Goal: Task Accomplishment & Management: Manage account settings

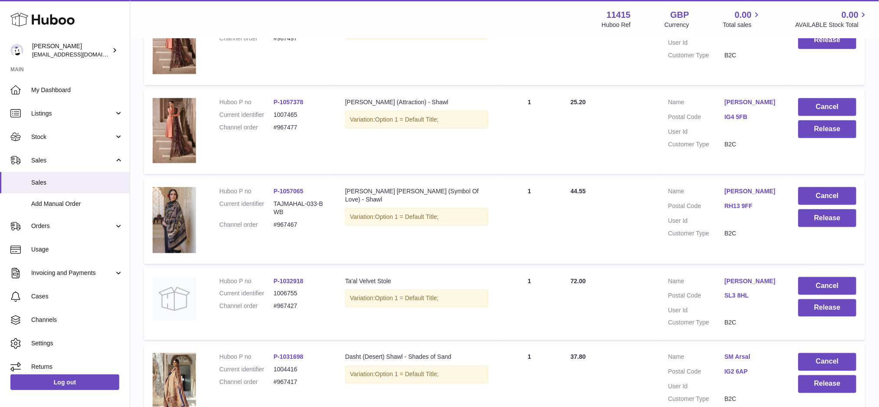
scroll to position [402, 0]
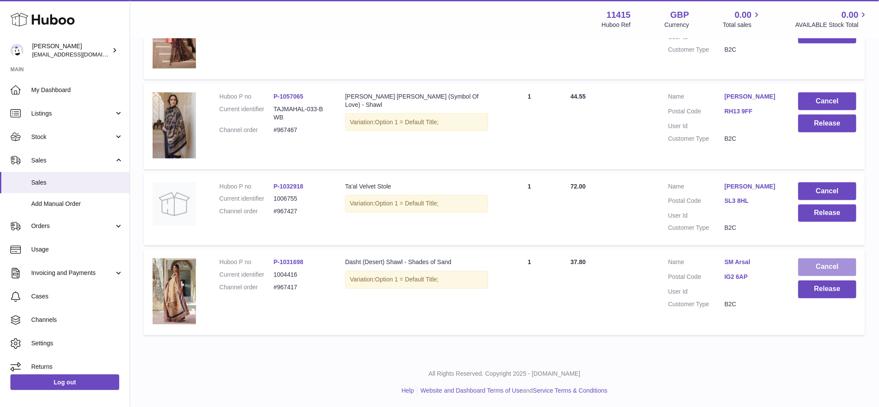
click at [814, 271] on button "Cancel" at bounding box center [828, 267] width 58 height 18
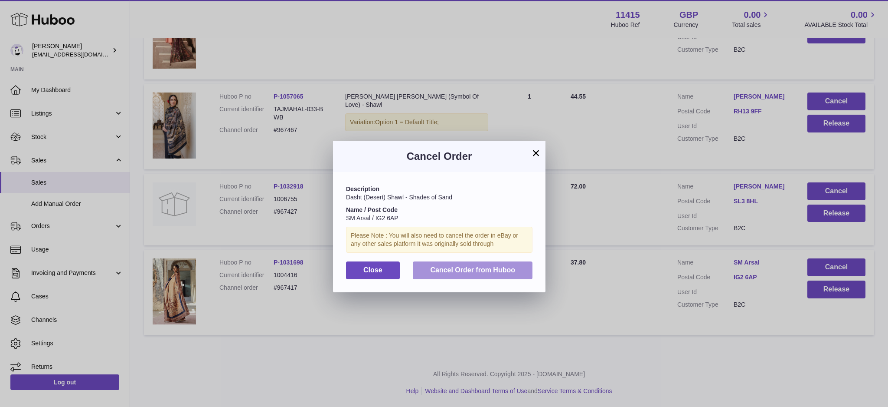
click at [469, 266] on span "Cancel Order from Huboo" at bounding box center [472, 269] width 85 height 7
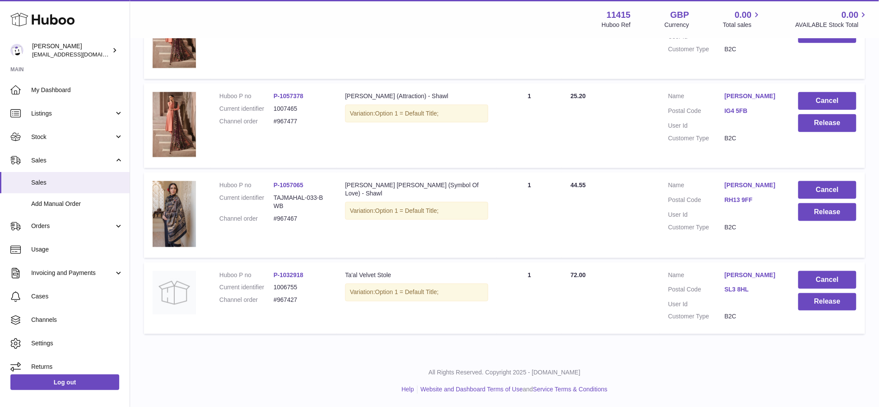
scroll to position [312, 0]
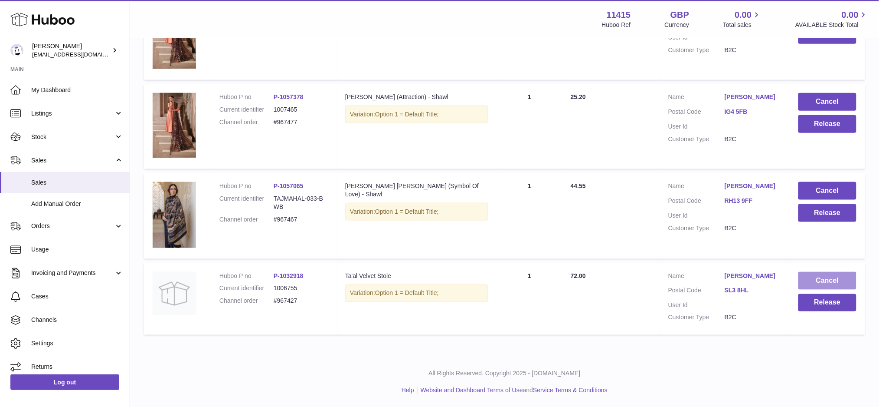
click at [823, 274] on button "Cancel" at bounding box center [828, 281] width 58 height 18
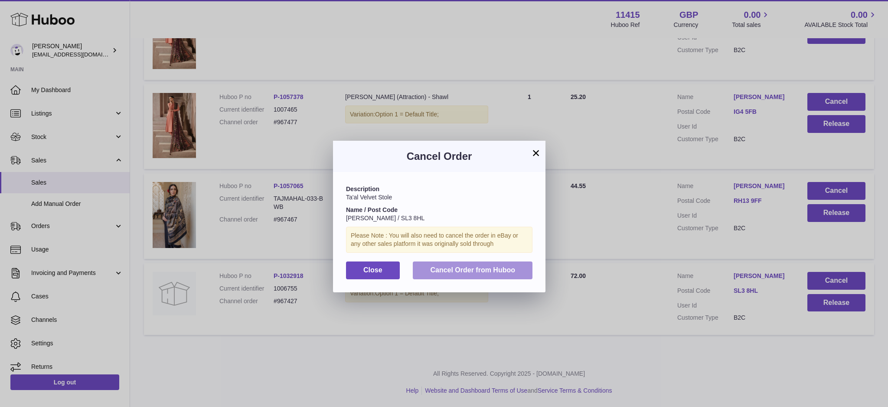
click at [495, 272] on span "Cancel Order from Huboo" at bounding box center [472, 269] width 85 height 7
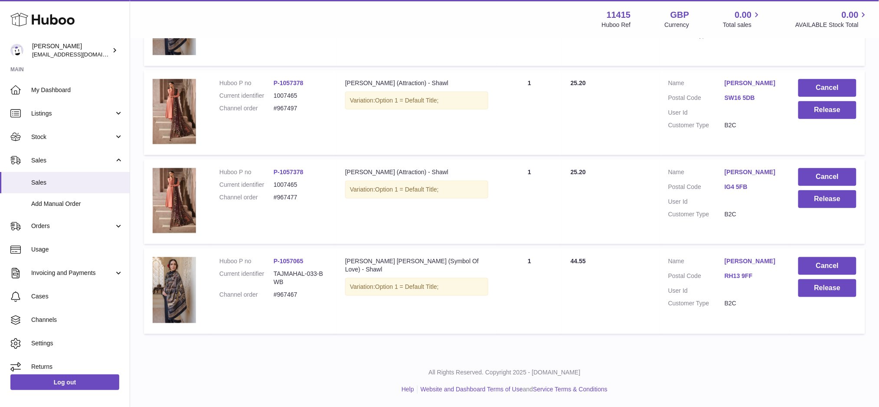
scroll to position [236, 0]
click at [801, 293] on button "Release" at bounding box center [828, 289] width 58 height 18
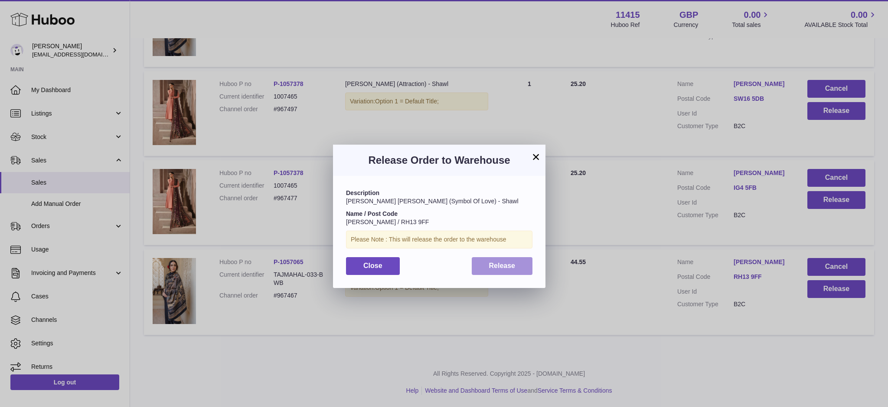
click at [521, 264] on button "Release" at bounding box center [502, 266] width 61 height 18
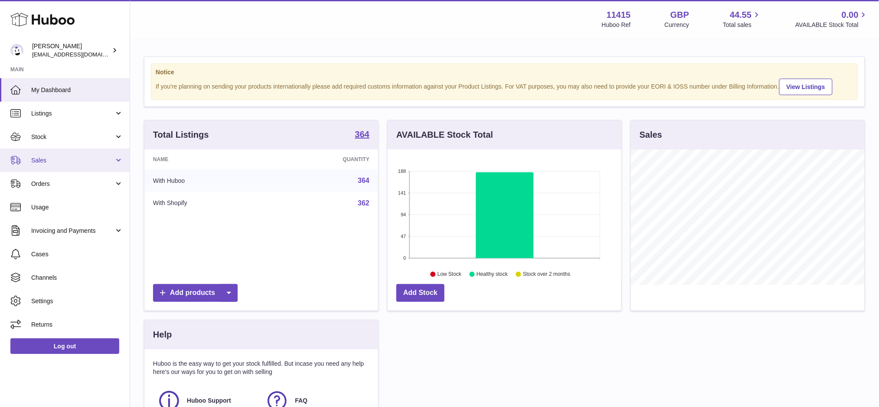
click at [42, 157] on span "Sales" at bounding box center [72, 160] width 83 height 8
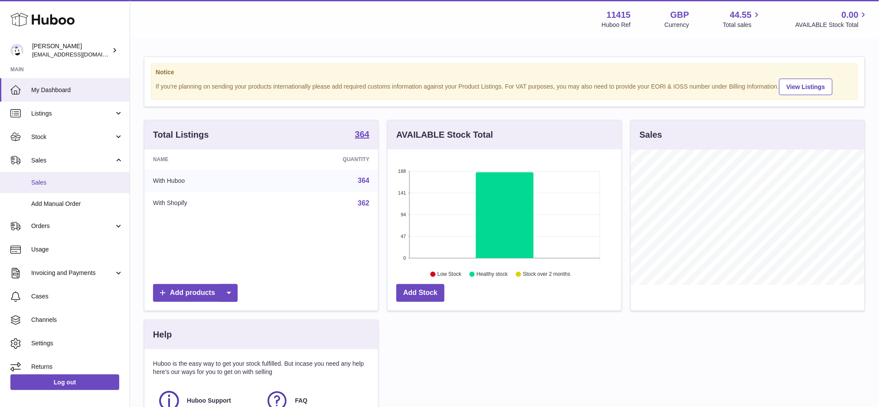
click at [71, 186] on span "Sales" at bounding box center [77, 182] width 92 height 8
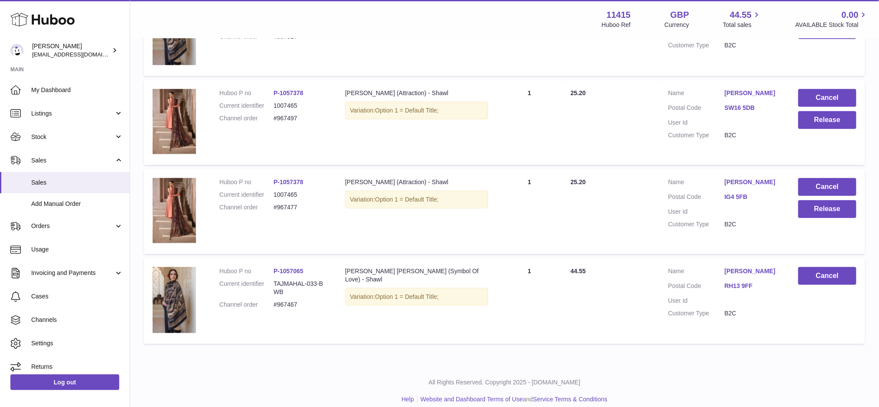
scroll to position [236, 0]
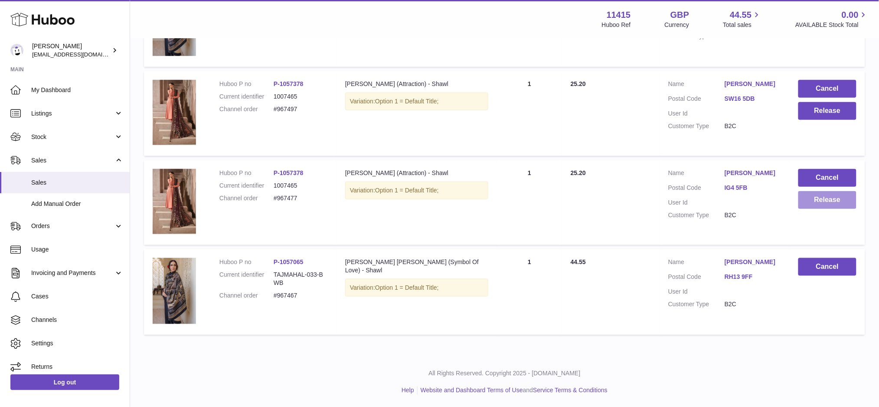
click at [823, 201] on button "Release" at bounding box center [828, 200] width 58 height 18
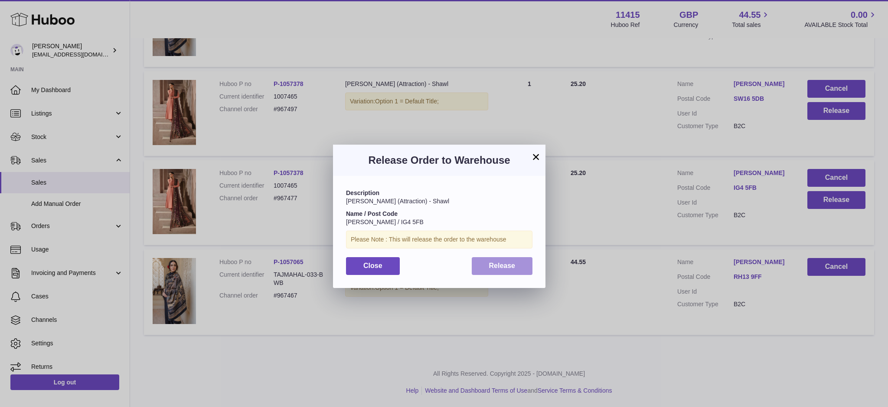
click at [508, 267] on span "Release" at bounding box center [502, 265] width 26 height 7
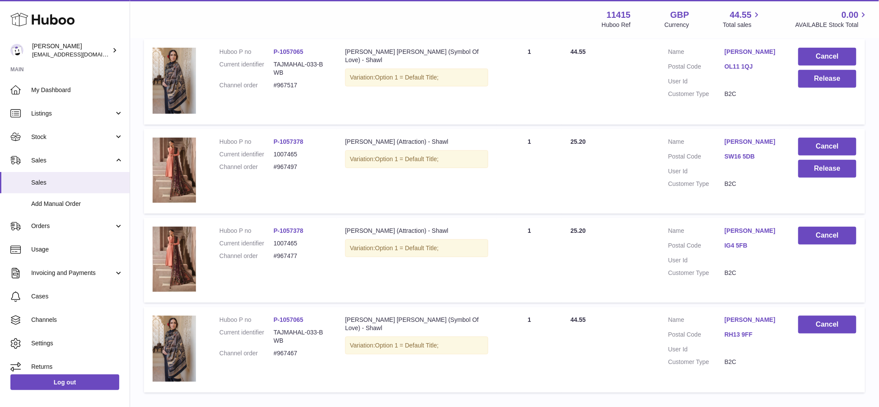
scroll to position [121, 0]
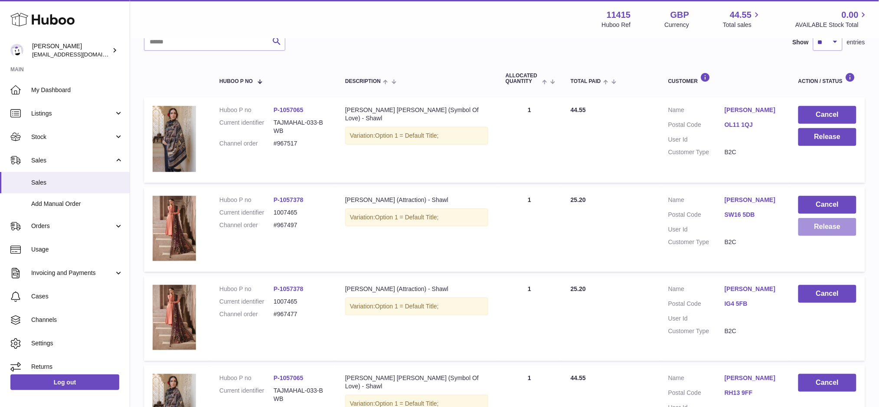
click at [813, 232] on button "Release" at bounding box center [828, 227] width 58 height 18
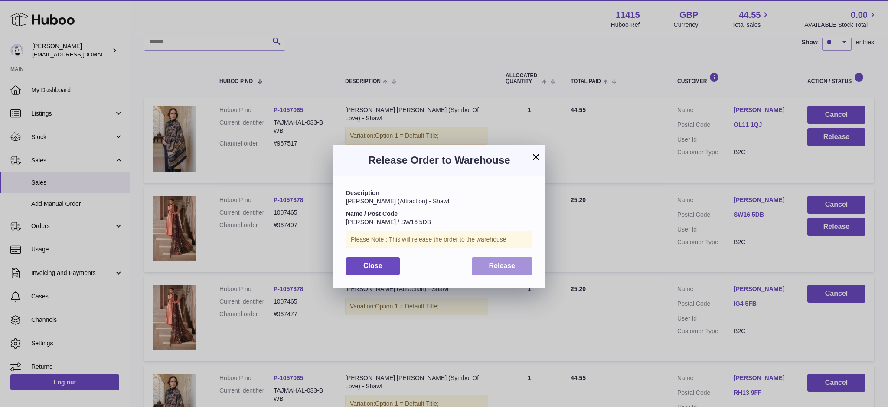
click at [517, 261] on button "Release" at bounding box center [502, 266] width 61 height 18
